Goal: Task Accomplishment & Management: Manage account settings

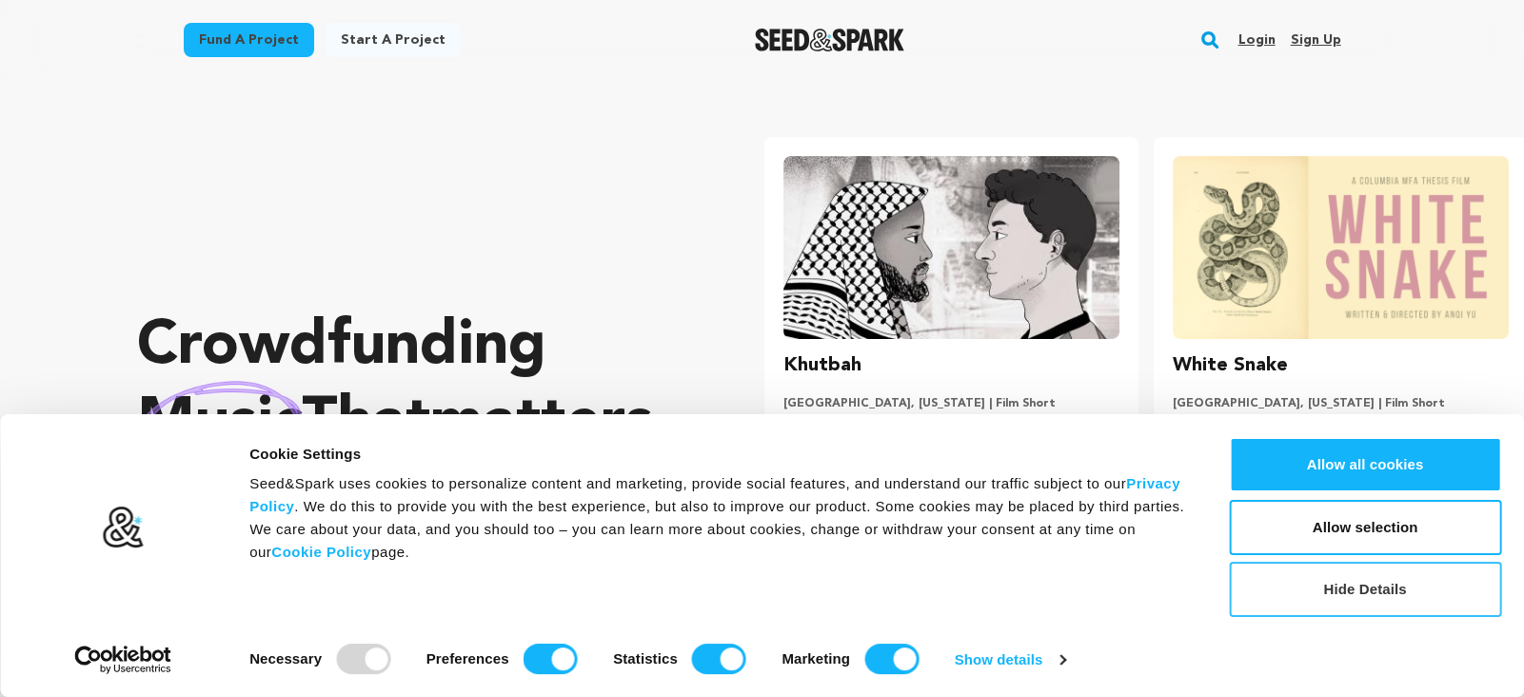
click at [1394, 596] on button "Hide Details" at bounding box center [1365, 588] width 272 height 55
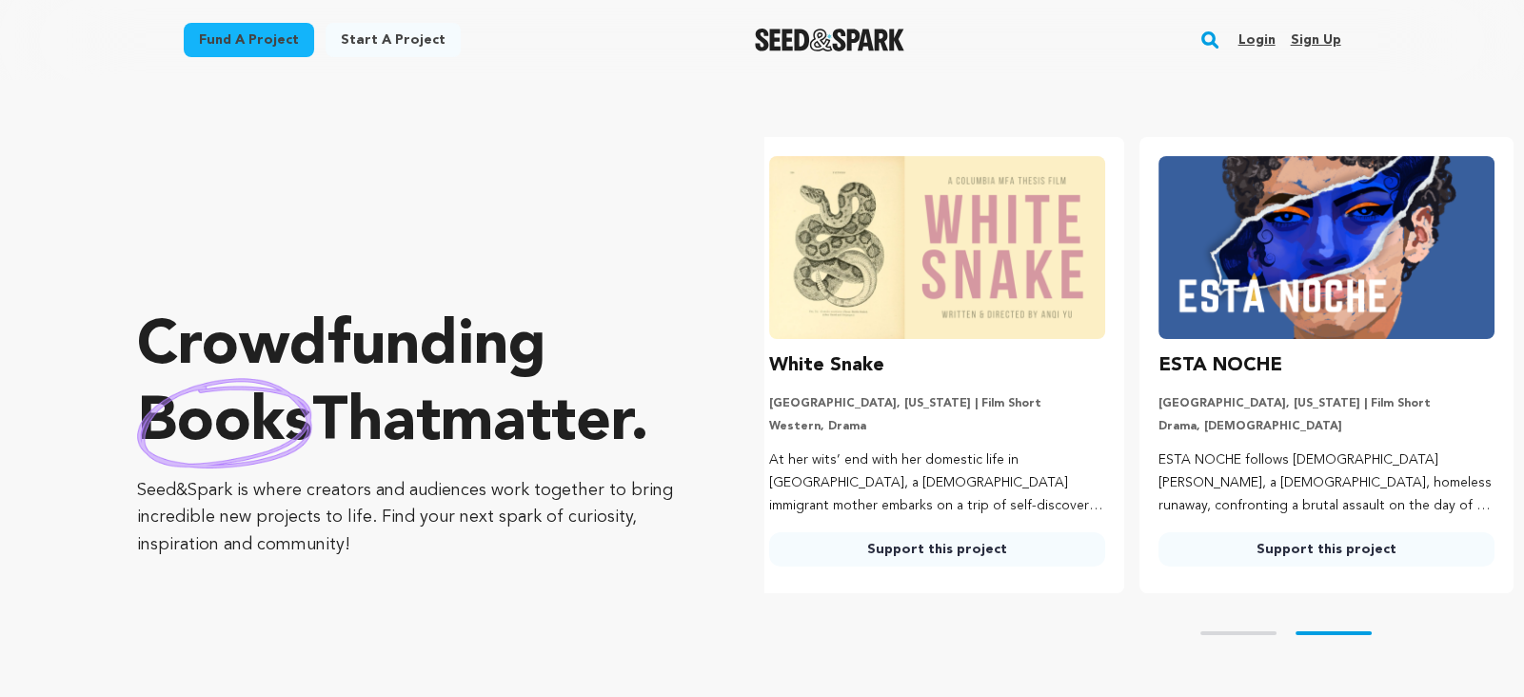
scroll to position [0, 404]
click at [1314, 36] on link "Sign up" at bounding box center [1315, 40] width 50 height 30
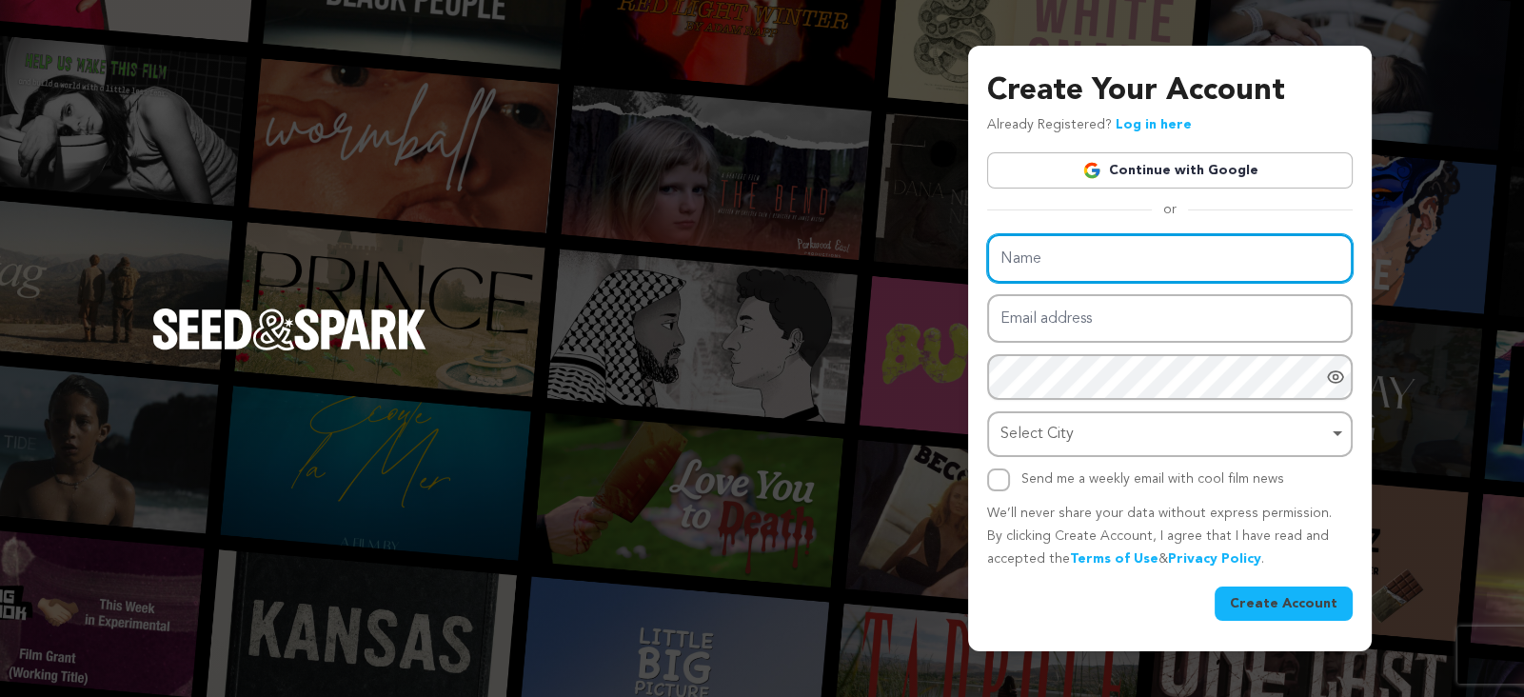
click at [1098, 267] on input "Name" at bounding box center [1169, 258] width 365 height 49
type input "[PERSON_NAME]"
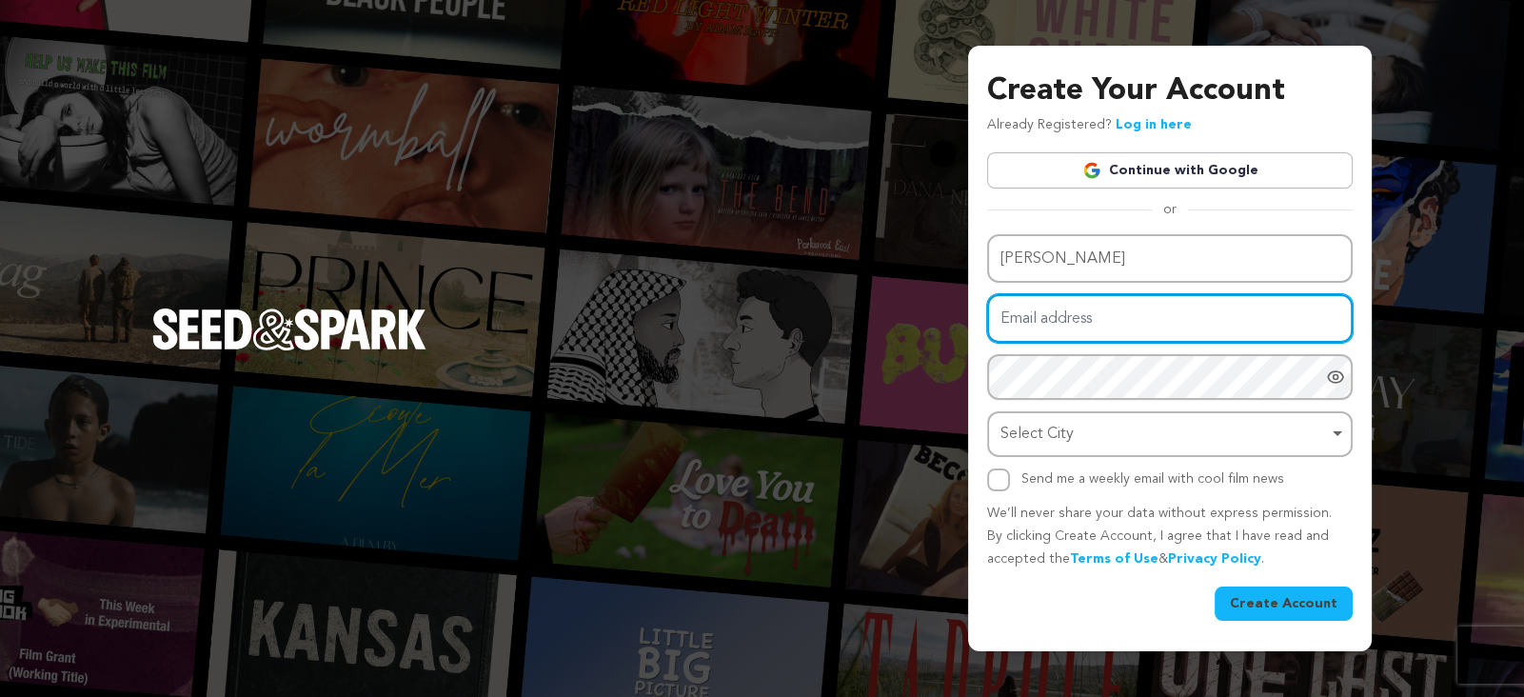
click at [1107, 328] on input "Email address" at bounding box center [1169, 318] width 365 height 49
type input "[EMAIL_ADDRESS][DOMAIN_NAME]"
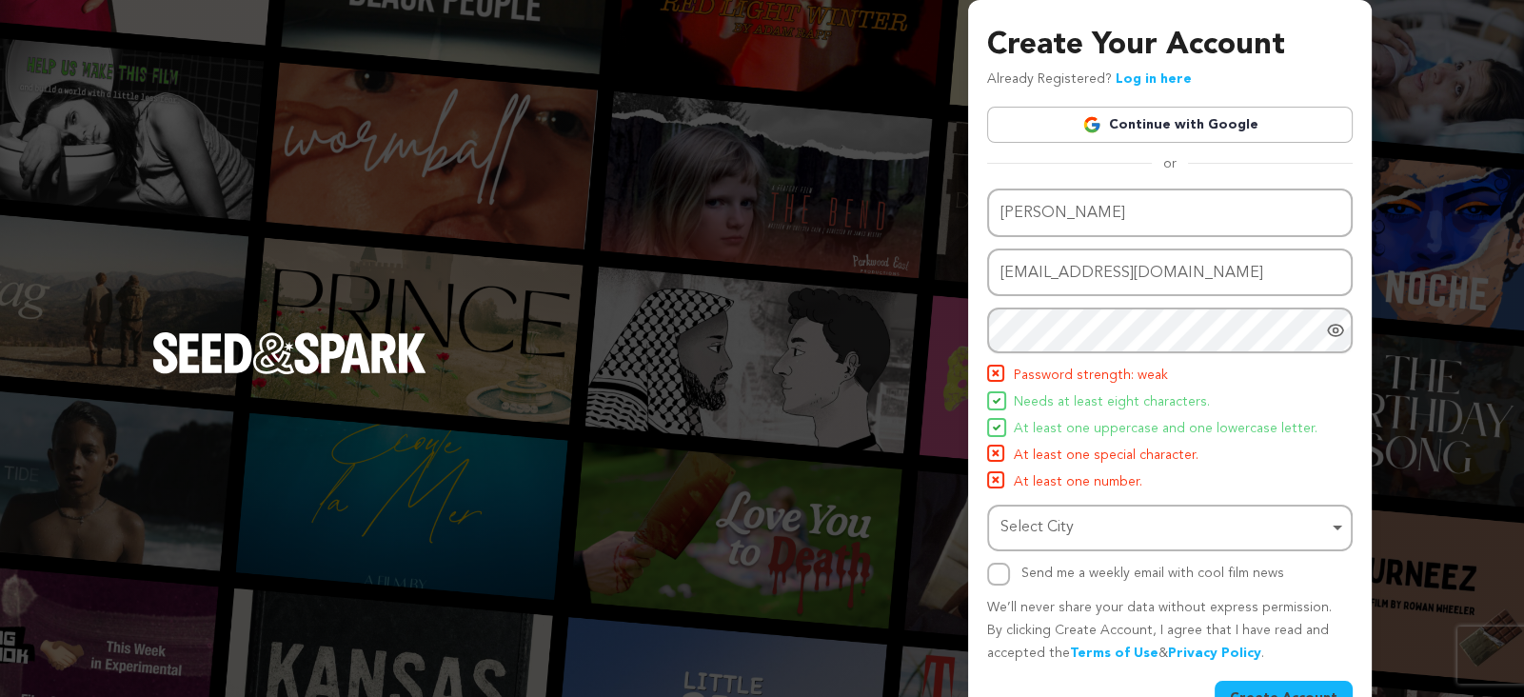
click at [1339, 328] on icon "Show password as plain text. Warning: this will display your password on the sc…" at bounding box center [1335, 330] width 19 height 19
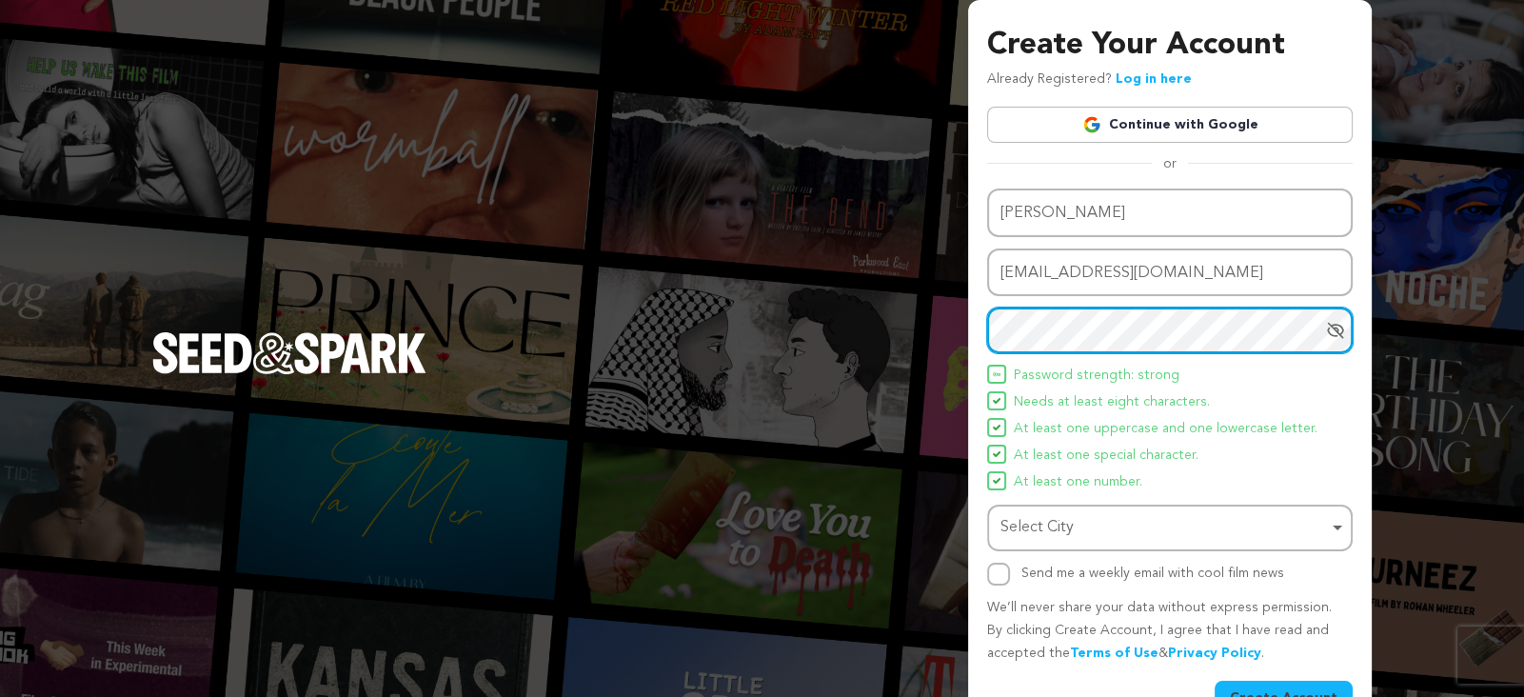
click at [1337, 523] on div "Select City Remove item" at bounding box center [1169, 527] width 346 height 35
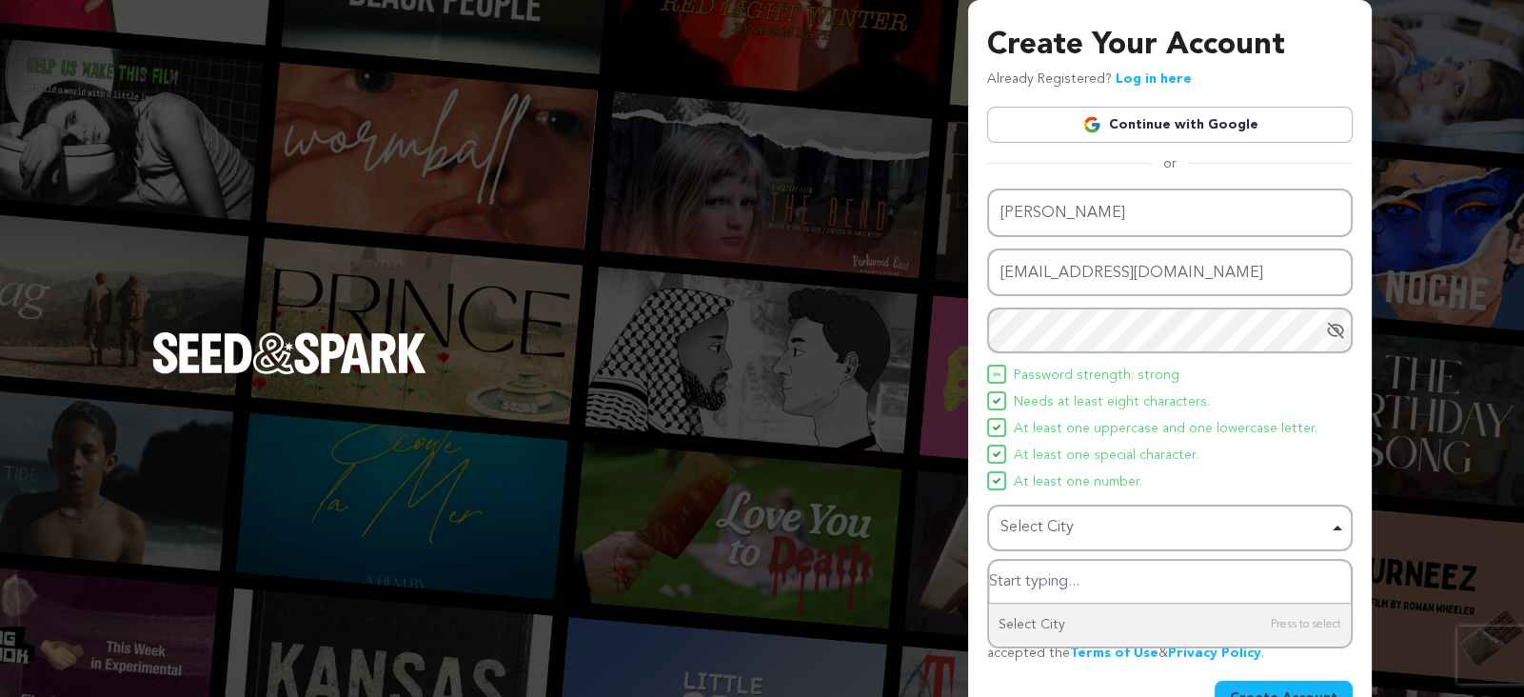
click at [1265, 570] on input "Select City" at bounding box center [1170, 582] width 362 height 43
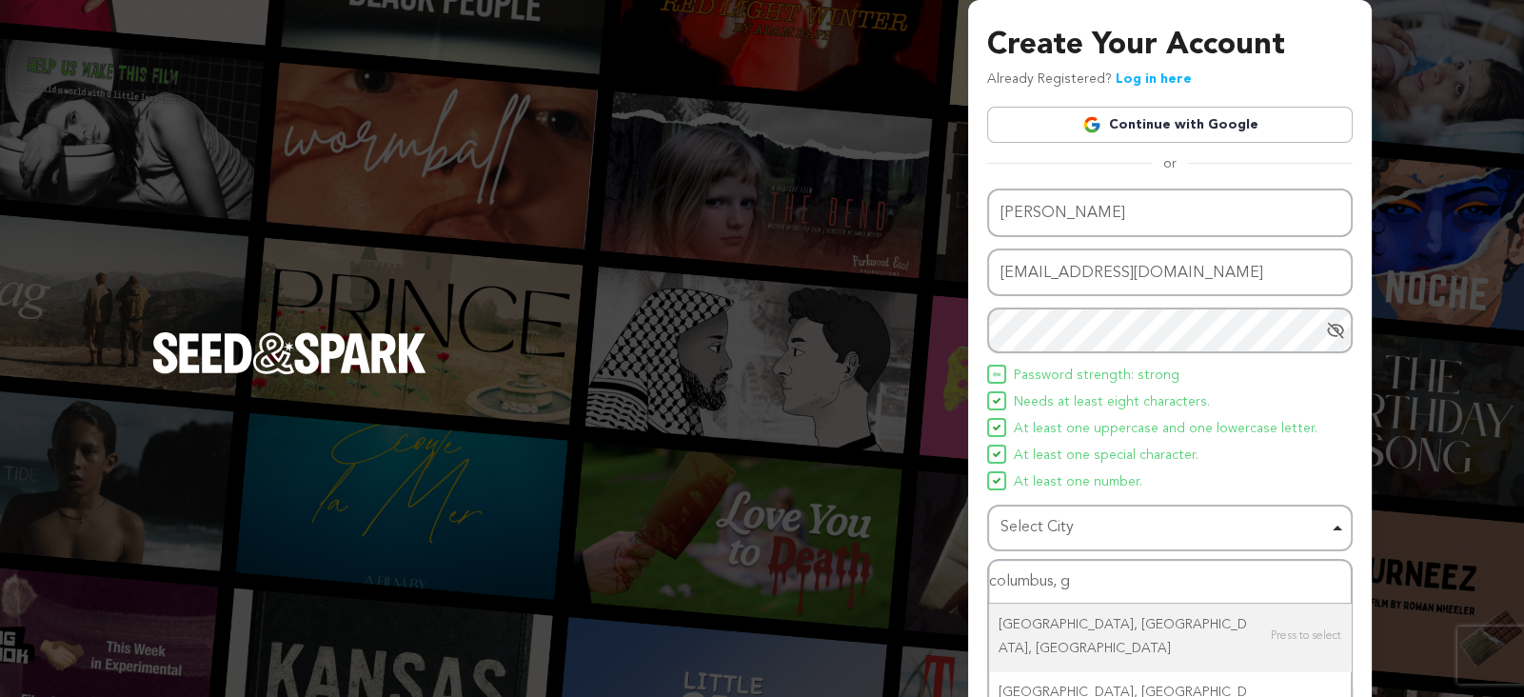
type input "columbus, ga"
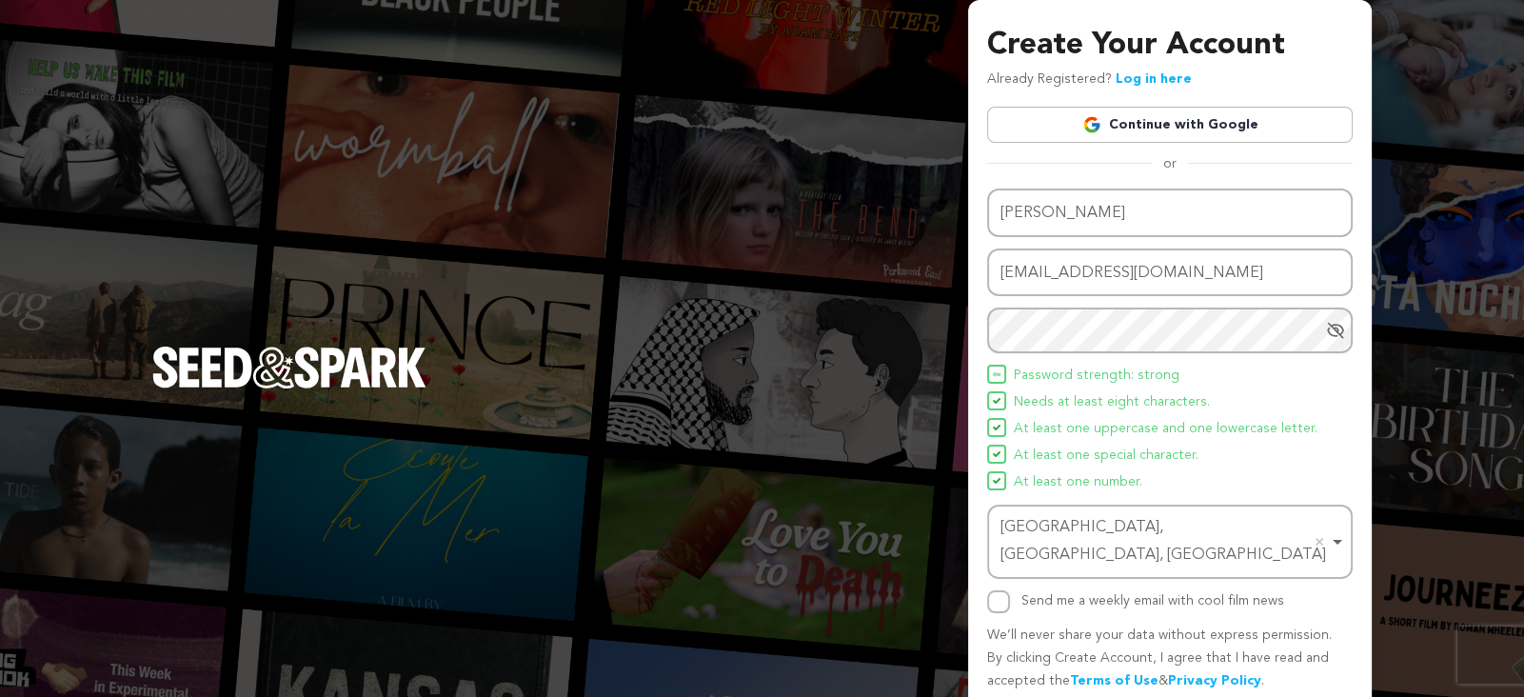
scroll to position [46, 0]
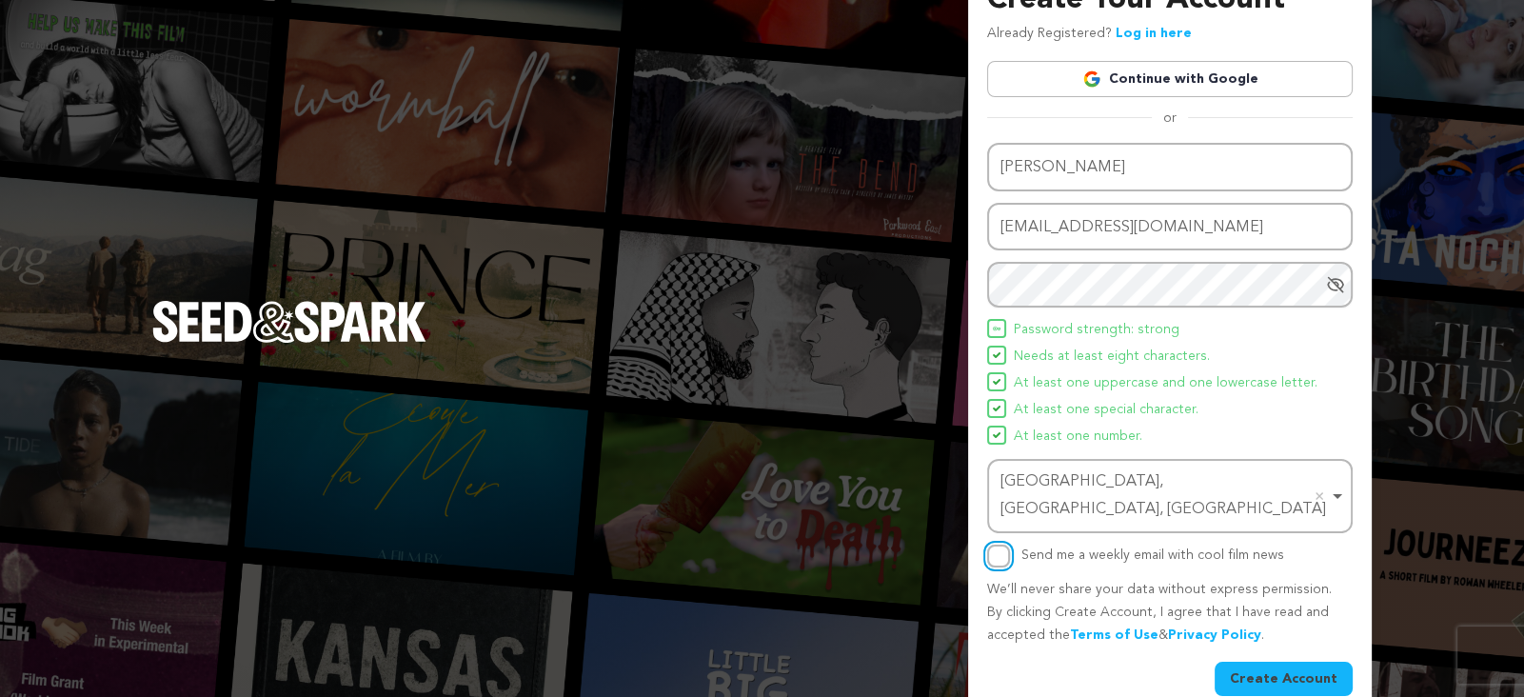
click at [999, 544] on input "Send me a weekly email with cool film news" at bounding box center [998, 555] width 23 height 23
checkbox input "true"
click at [1301, 661] on button "Create Account" at bounding box center [1283, 678] width 138 height 34
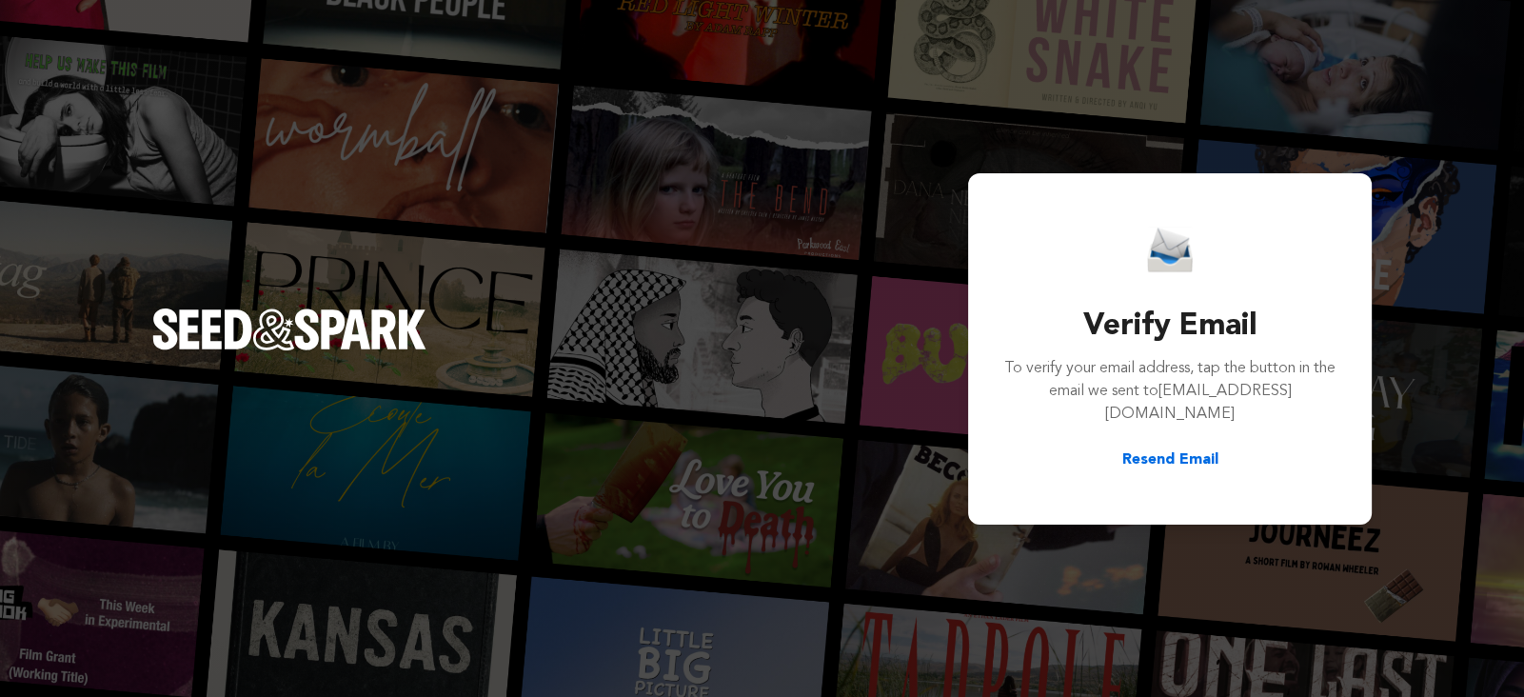
click at [1381, 235] on div "Verify Email To verify your email address, tap the button in the email we sent …" at bounding box center [762, 348] width 1524 height 697
click at [1157, 154] on div "Verify Email To verify your email address, tap the button in the email we sent …" at bounding box center [762, 348] width 1524 height 697
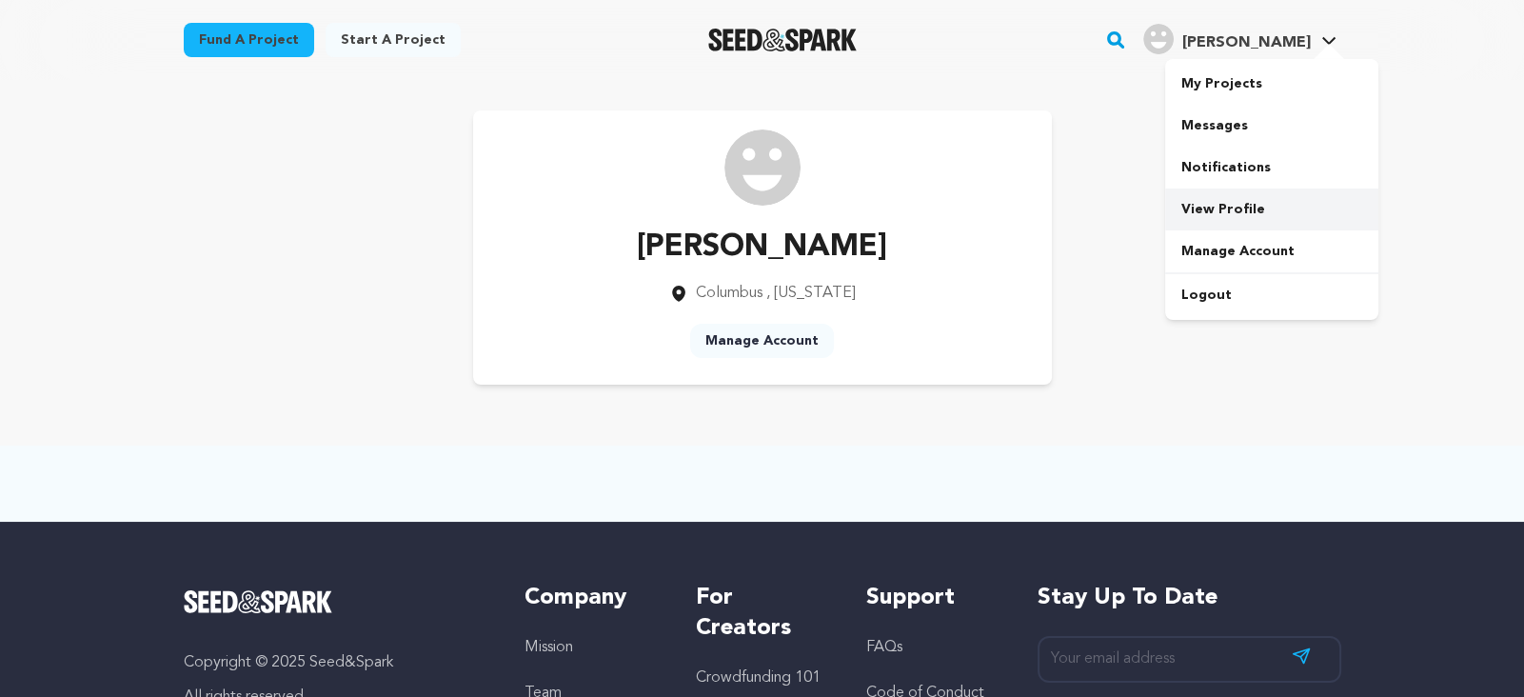
click at [1203, 211] on link "View Profile" at bounding box center [1271, 209] width 213 height 42
click at [787, 342] on link "Manage Account" at bounding box center [762, 341] width 144 height 34
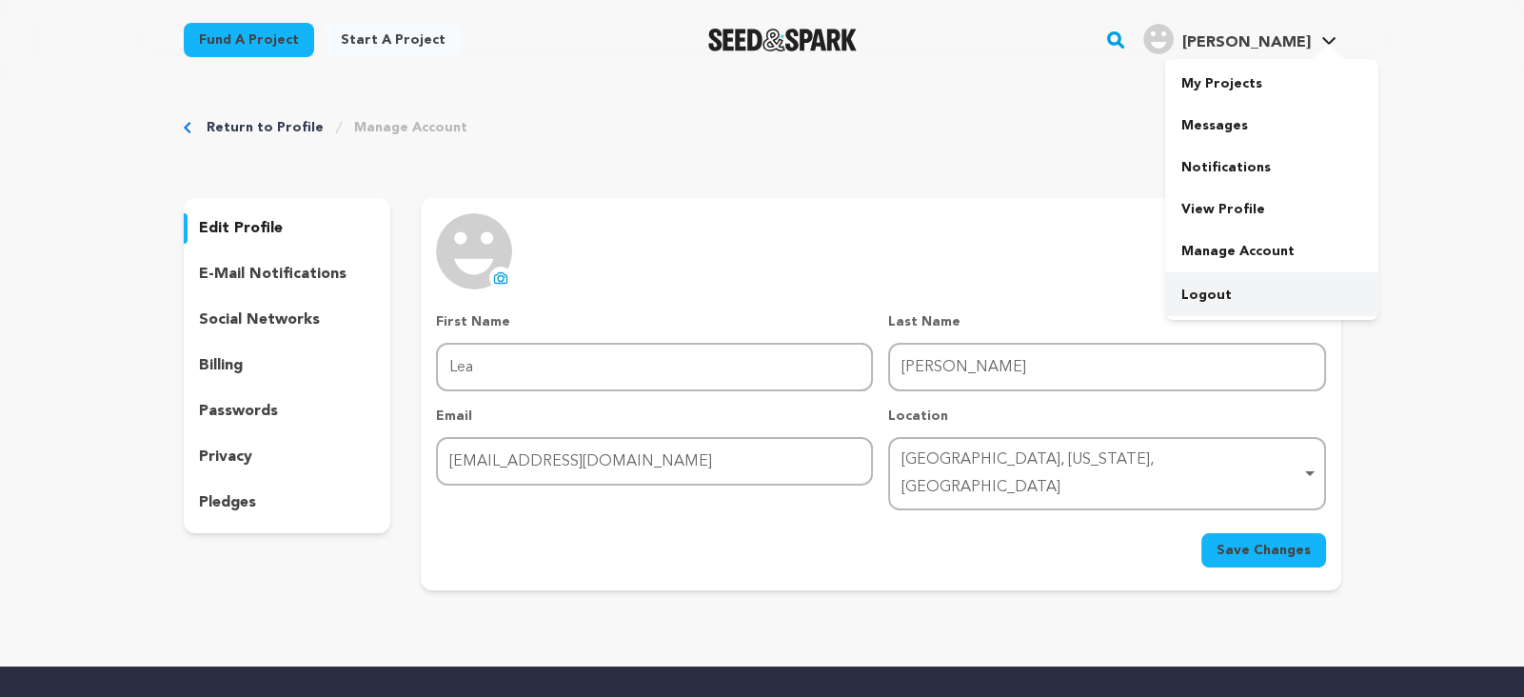
click at [1210, 290] on link "Logout" at bounding box center [1271, 295] width 213 height 42
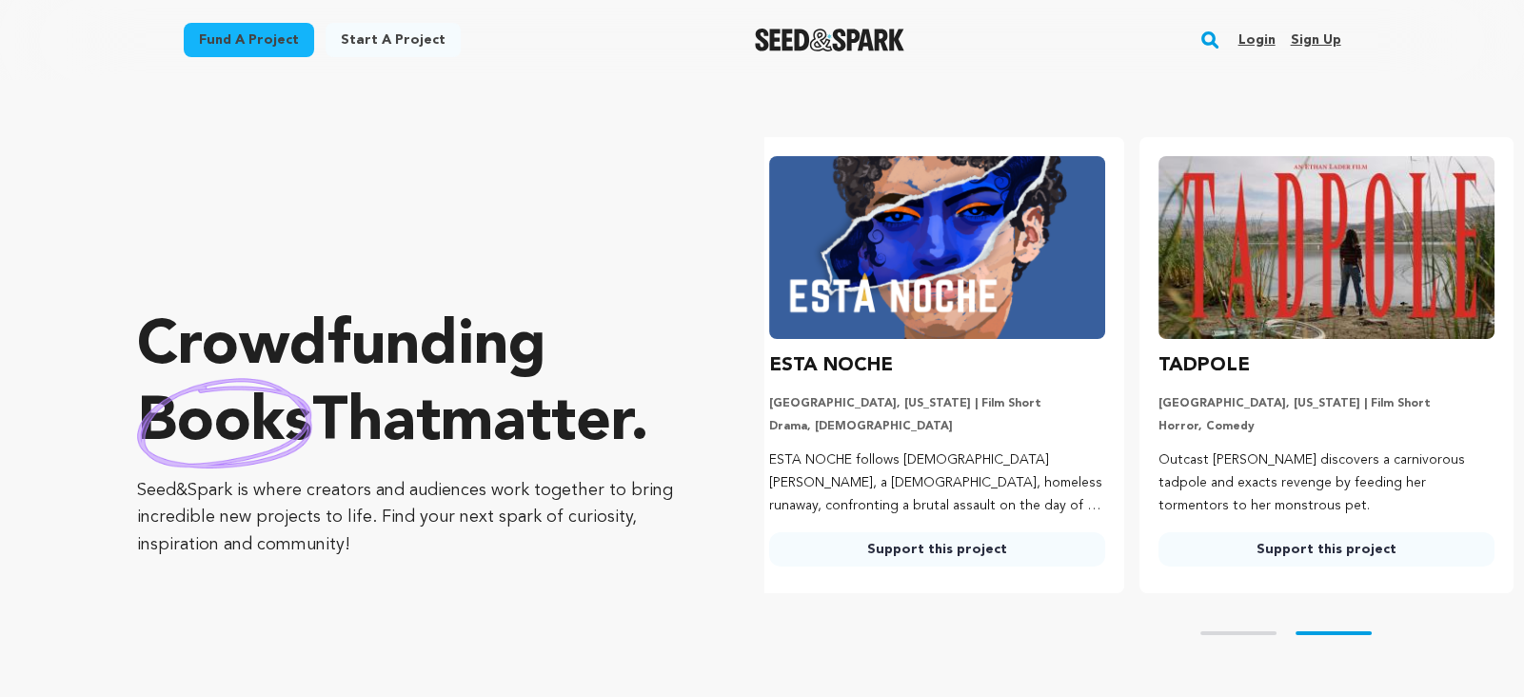
scroll to position [0, 404]
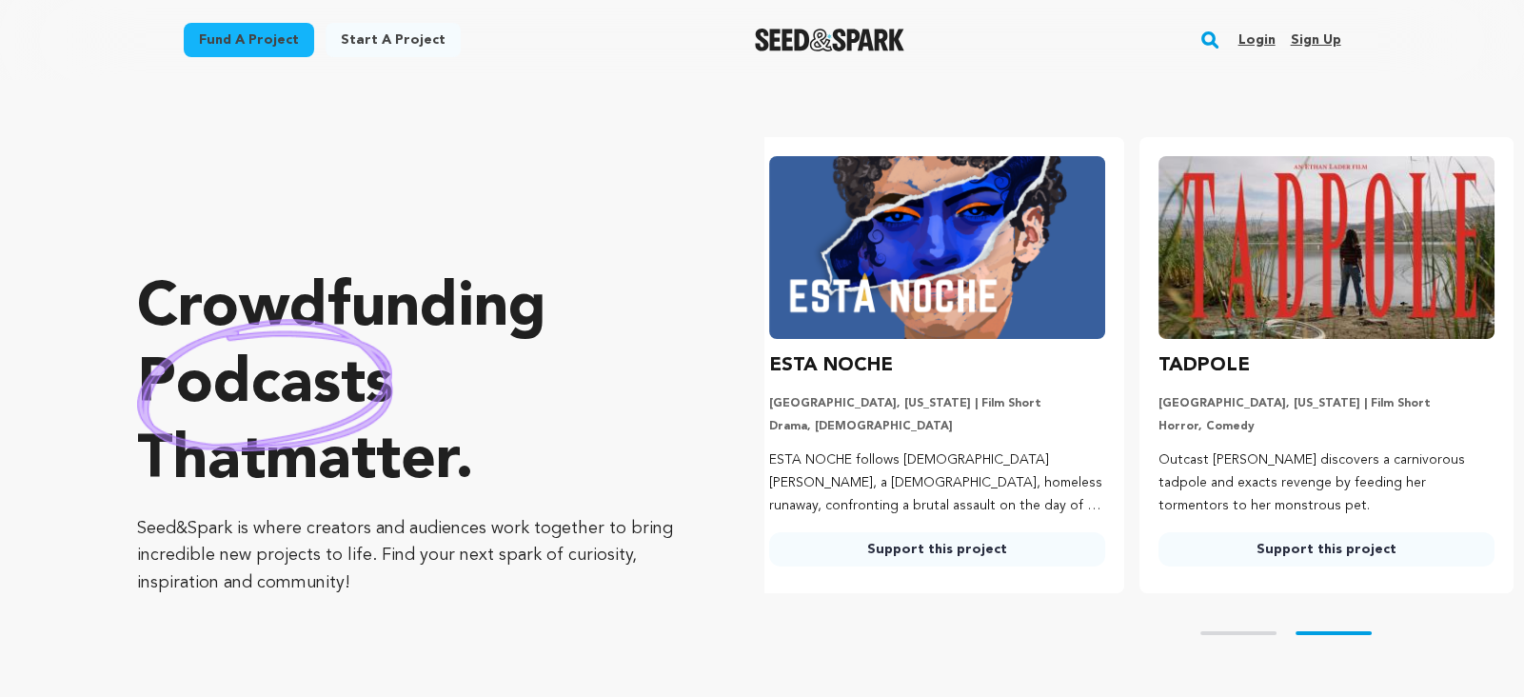
click at [1210, 290] on img at bounding box center [1326, 247] width 336 height 183
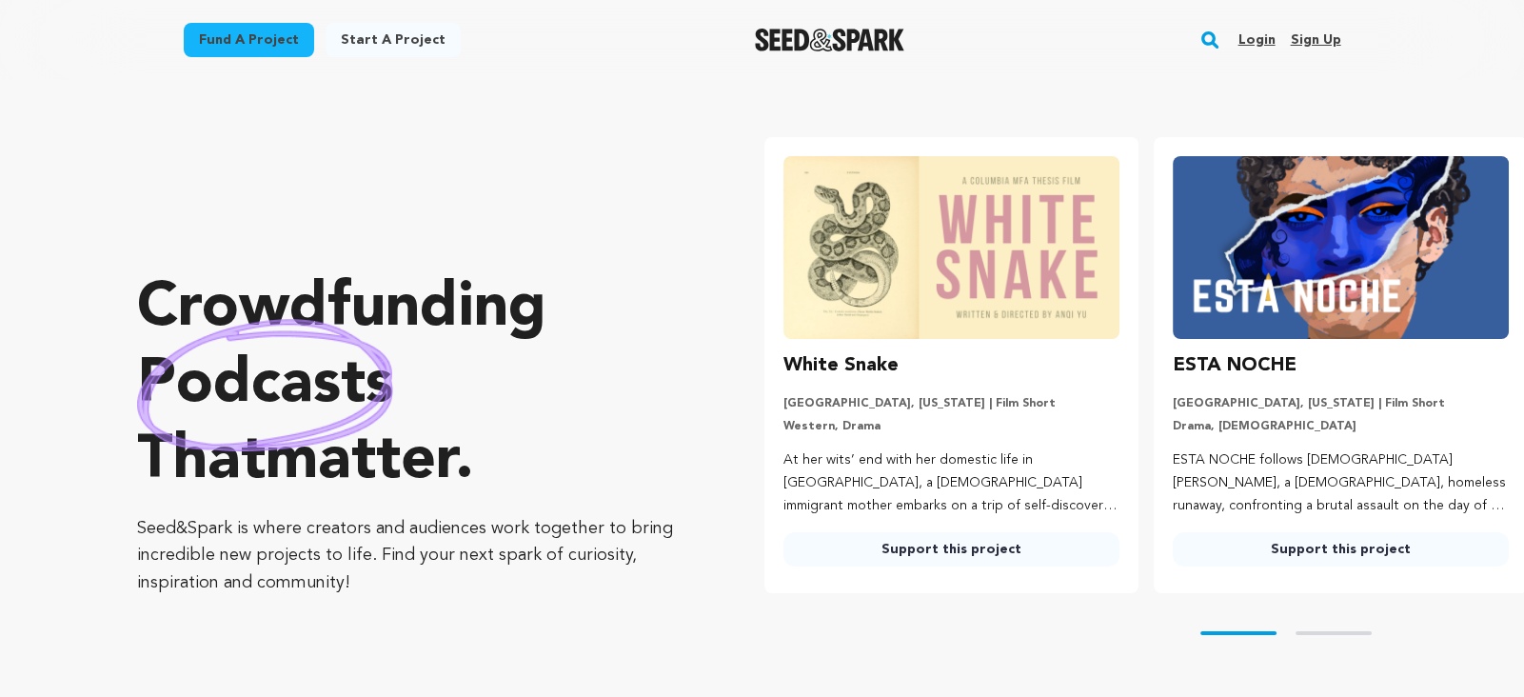
scroll to position [0, 0]
click at [1210, 290] on img at bounding box center [1340, 247] width 336 height 183
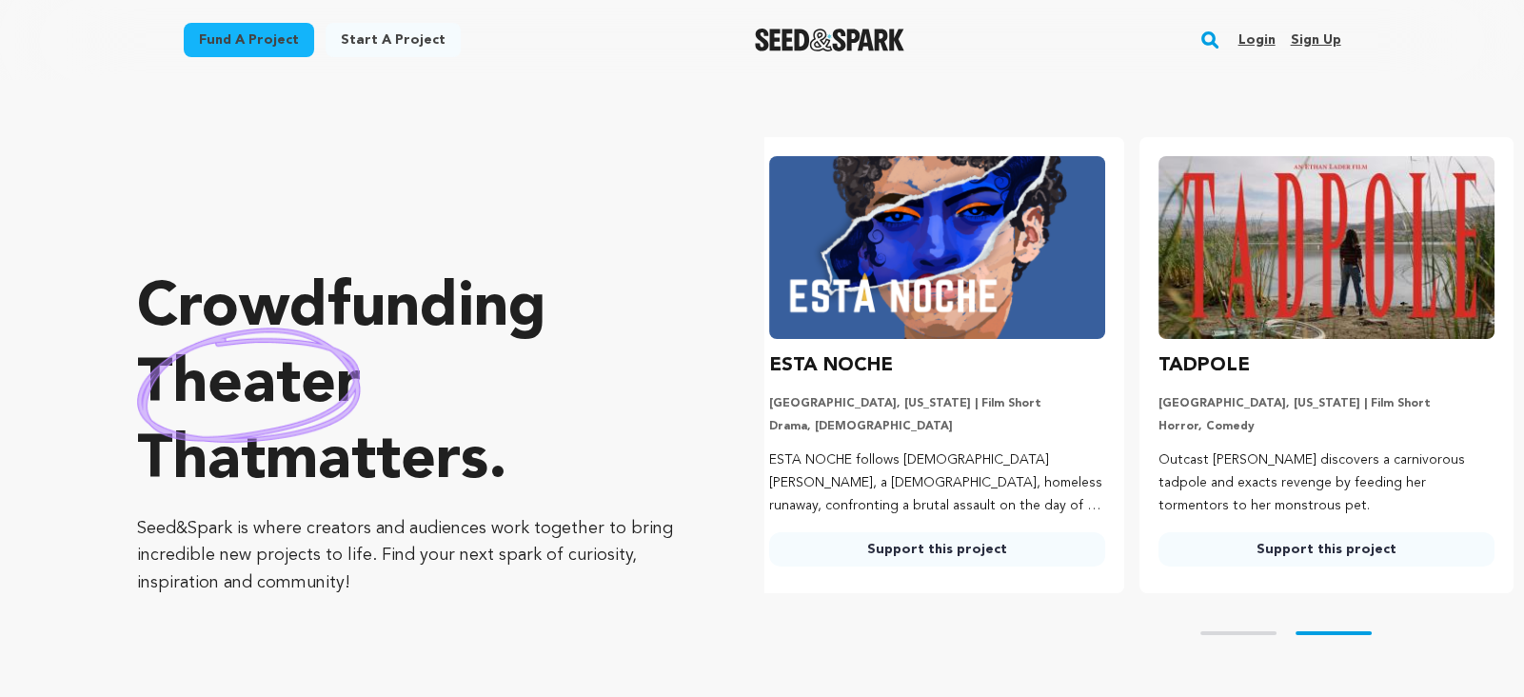
scroll to position [0, 404]
click at [1253, 40] on link "Login" at bounding box center [1255, 40] width 37 height 30
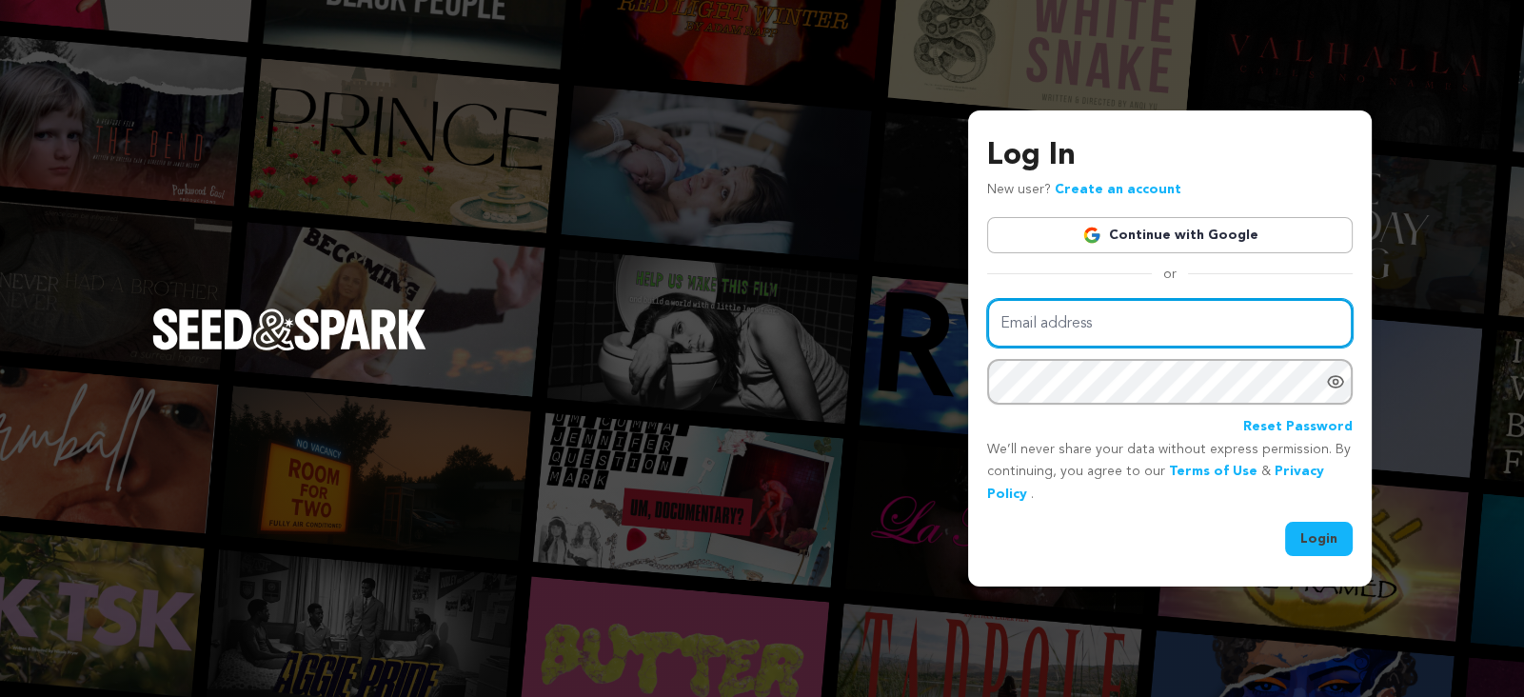
type input "stonebystoneproductions@gmail.com"
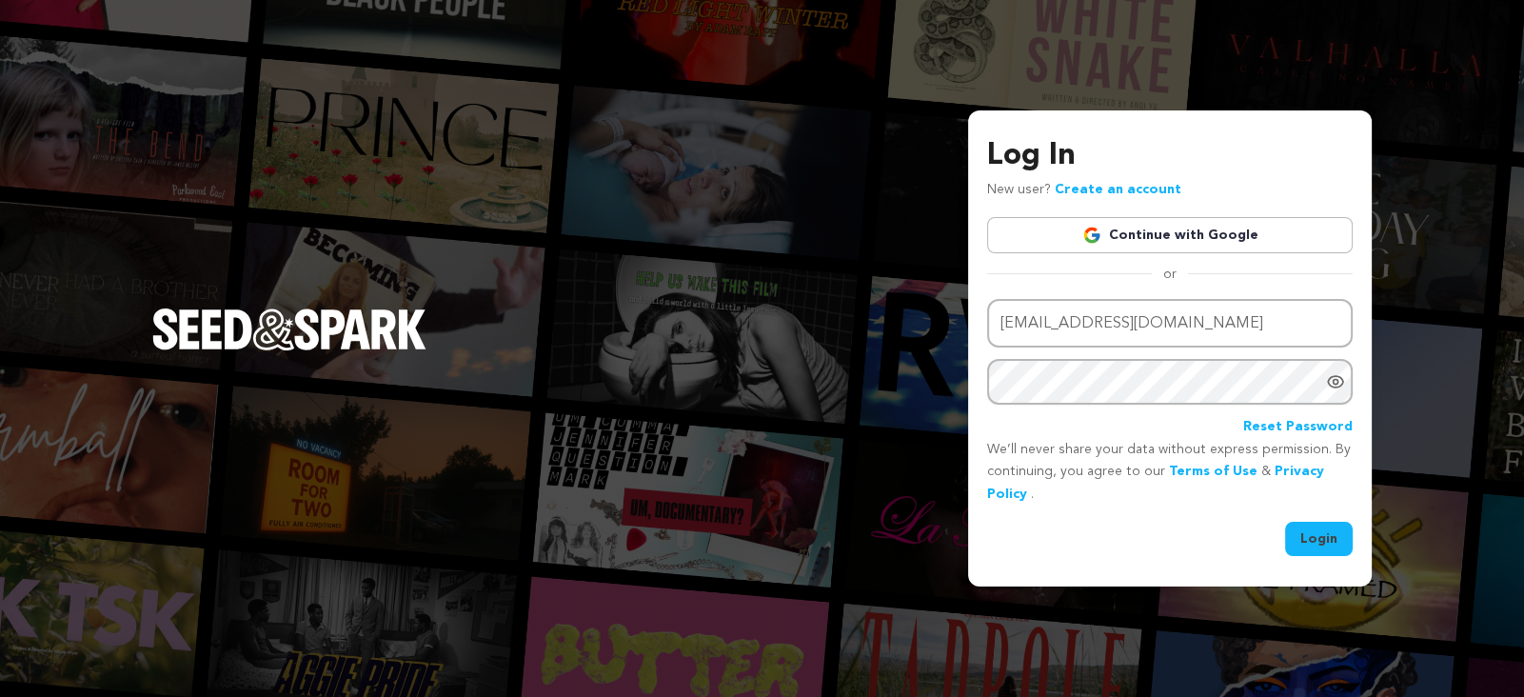
click at [1337, 384] on icon "Show password as plain text. Warning: this will display your password on the sc…" at bounding box center [1335, 381] width 19 height 19
